Goal: Task Accomplishment & Management: Manage account settings

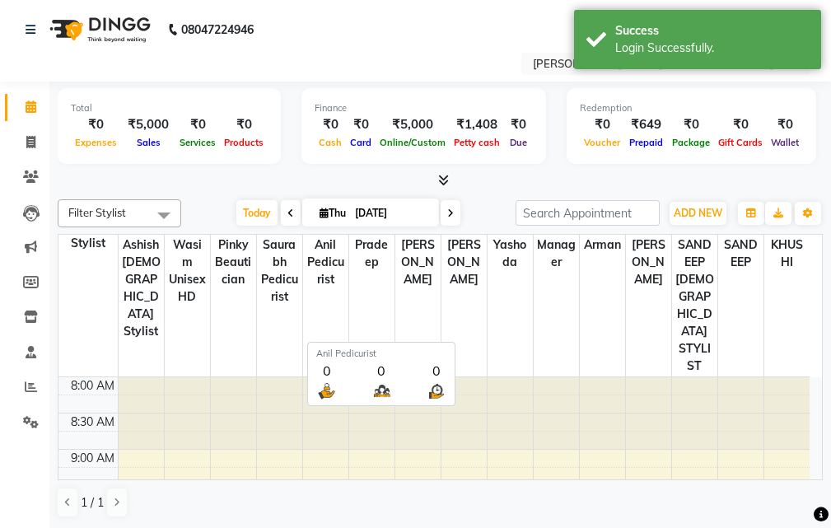
click at [418, 289] on th "[PERSON_NAME]" at bounding box center [417, 306] width 46 height 142
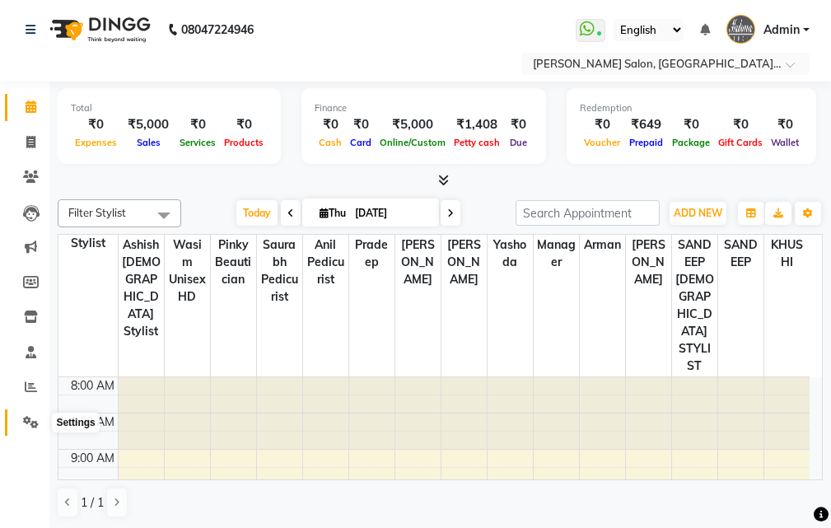
click at [30, 418] on icon at bounding box center [31, 422] width 16 height 12
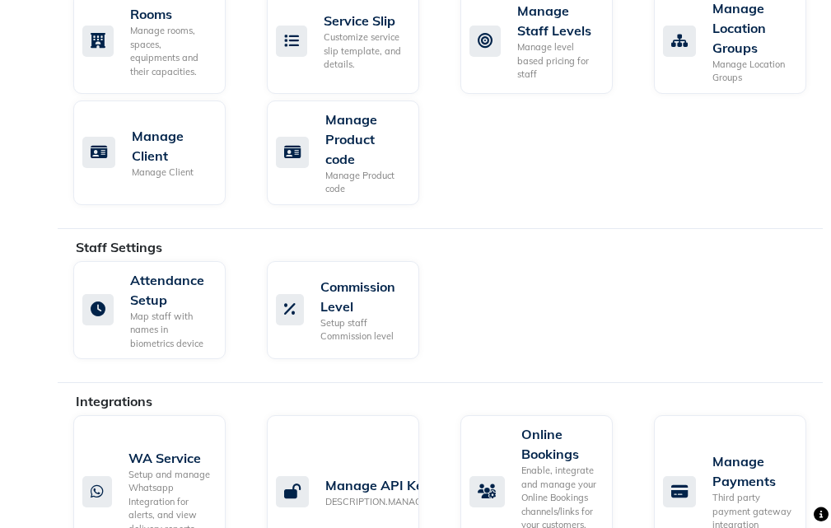
scroll to position [1066, 0]
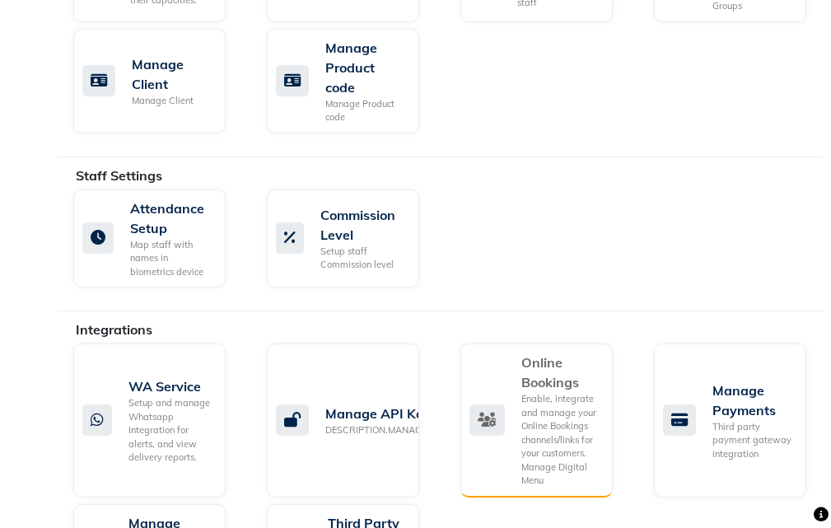
click at [561, 407] on div "Enable, integrate and manage your Online Bookings channels/links for your custo…" at bounding box center [560, 440] width 78 height 96
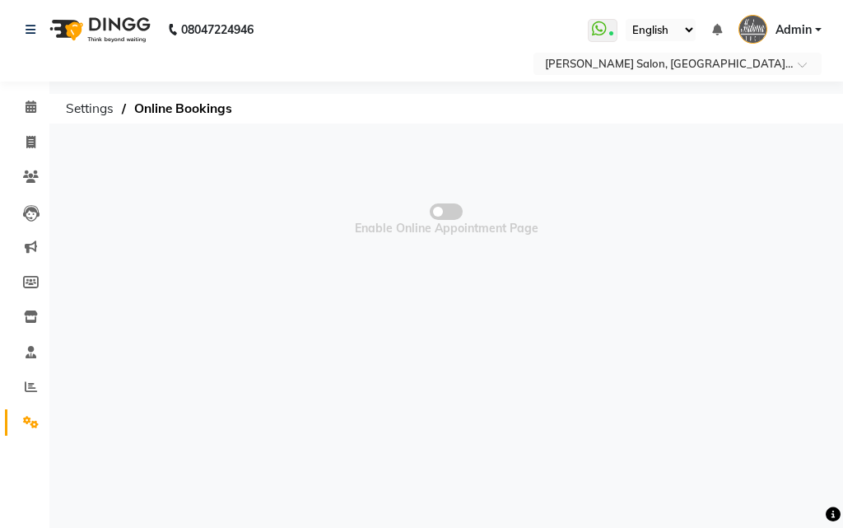
click at [455, 212] on span at bounding box center [446, 211] width 33 height 16
click at [446, 214] on input "checkbox" at bounding box center [446, 214] width 0 height 0
